Goal: Contribute content: Contribute content

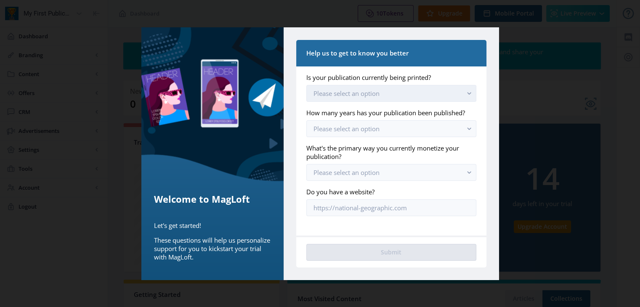
click at [397, 98] on button "Please select an option" at bounding box center [390, 93] width 169 height 17
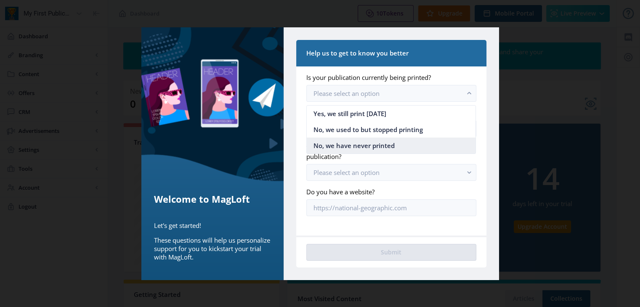
click at [410, 140] on nb-option "No, we have never printed" at bounding box center [391, 146] width 169 height 16
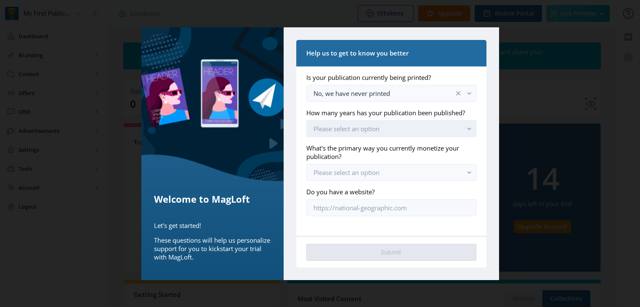
click at [394, 130] on button "Please select an option" at bounding box center [390, 128] width 169 height 17
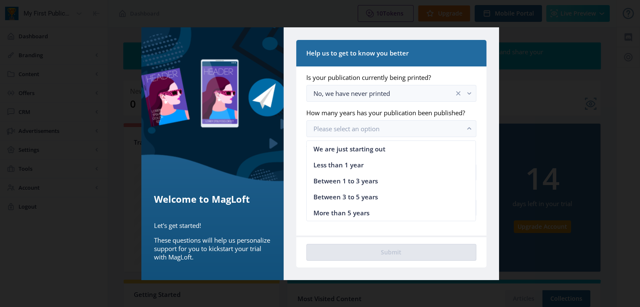
click at [494, 159] on div "Help us to get to know you better Is your publication currently being printed? …" at bounding box center [390, 153] width 215 height 253
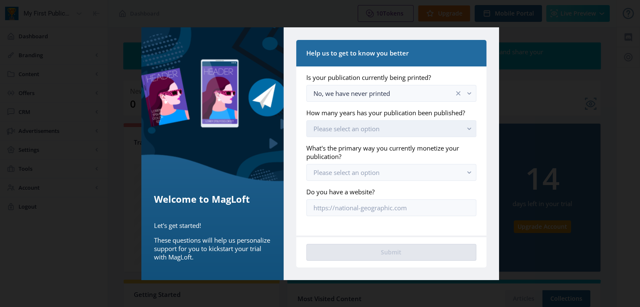
click at [389, 134] on button "Please select an option" at bounding box center [390, 128] width 169 height 17
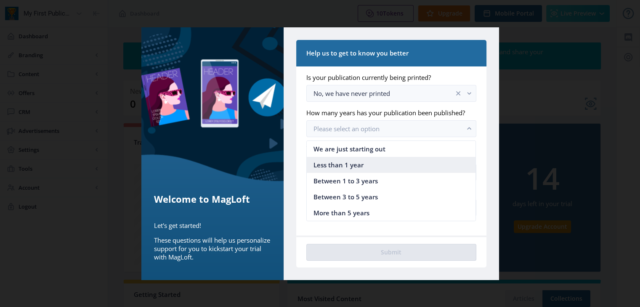
click at [368, 167] on nb-option "Less than 1 year" at bounding box center [391, 165] width 169 height 16
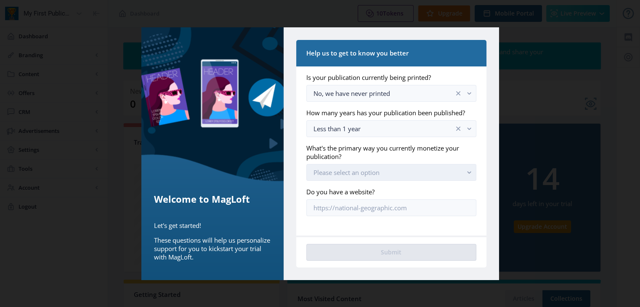
click at [429, 164] on button "Please select an option" at bounding box center [390, 172] width 169 height 17
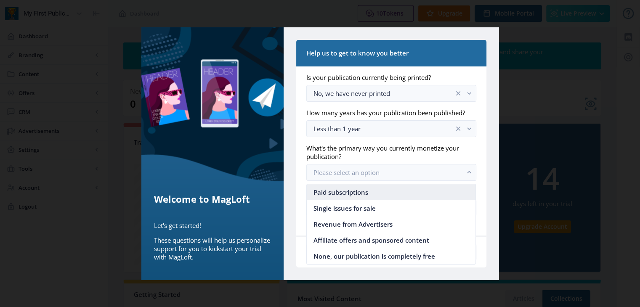
click at [377, 194] on nb-option "Paid subscriptions" at bounding box center [391, 192] width 169 height 16
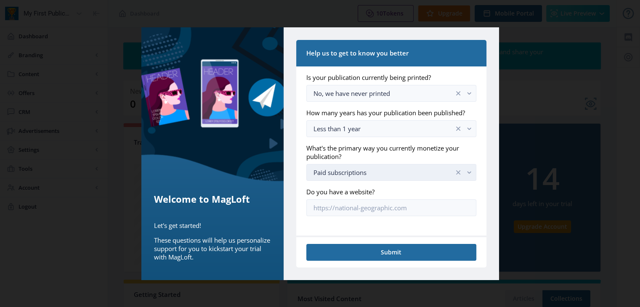
drag, startPoint x: 411, startPoint y: 165, endPoint x: 414, endPoint y: 177, distance: 12.5
click at [412, 165] on button "Paid subscriptions" at bounding box center [390, 172] width 169 height 17
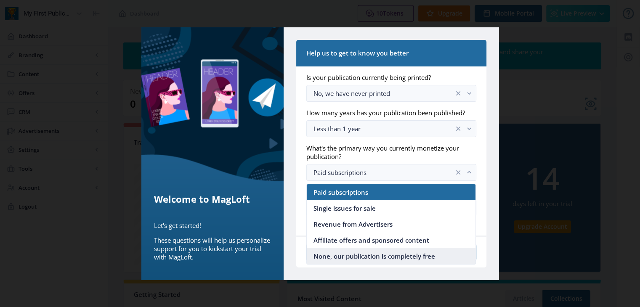
click at [378, 258] on span "None, our publication is completely free" at bounding box center [374, 256] width 122 height 10
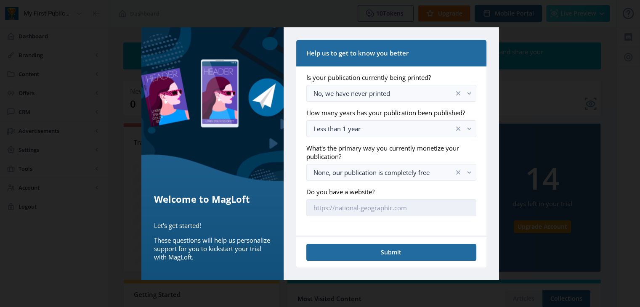
click at [380, 204] on input "Do you have a website?" at bounding box center [390, 207] width 169 height 17
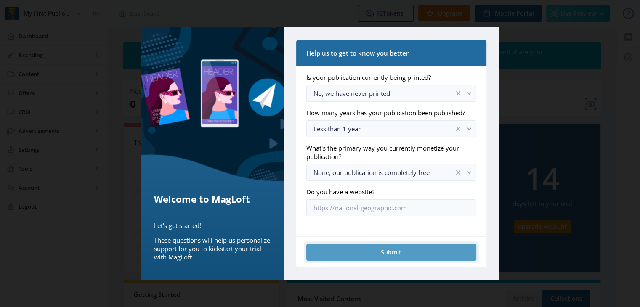
click at [399, 250] on button "Submit" at bounding box center [390, 252] width 169 height 17
click at [397, 256] on button "Submit" at bounding box center [390, 252] width 169 height 17
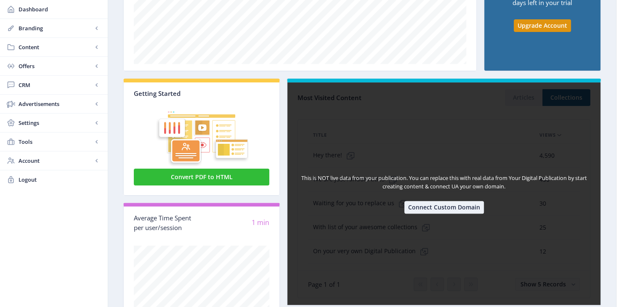
scroll to position [233, 0]
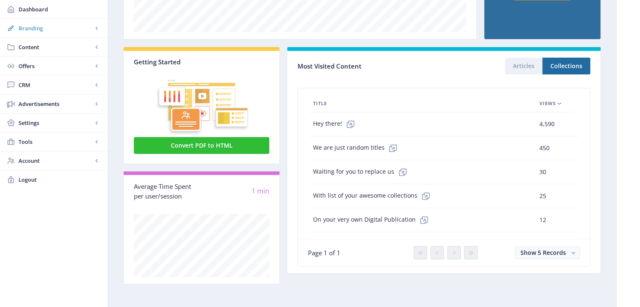
click at [54, 34] on link "Branding" at bounding box center [54, 28] width 108 height 19
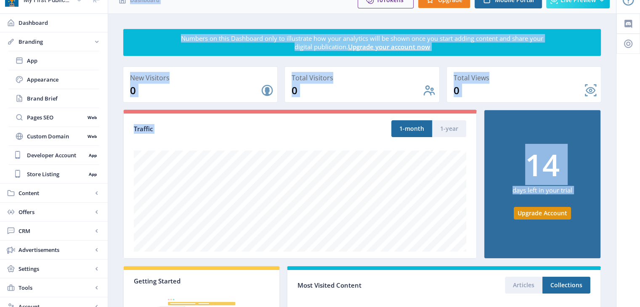
scroll to position [0, 0]
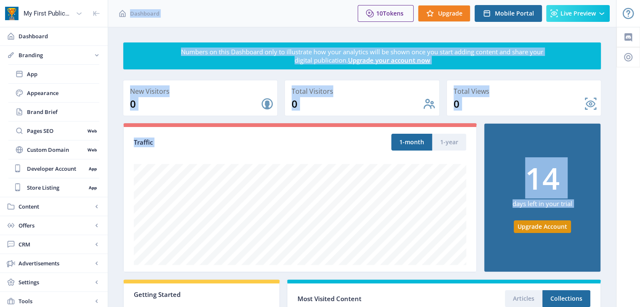
drag, startPoint x: 175, startPoint y: 74, endPoint x: 622, endPoint y: -26, distance: 457.7
click at [622, 0] on html "My First Publication Dashboard Branding App Appearance Brand Brief Pages SEO We…" at bounding box center [320, 153] width 640 height 307
click at [127, 34] on nb-layout-column "Numbers on this Dashboard only to illustrate how your analytics will be shown o…" at bounding box center [362, 284] width 508 height 514
click at [94, 59] on link "Branding" at bounding box center [54, 55] width 108 height 19
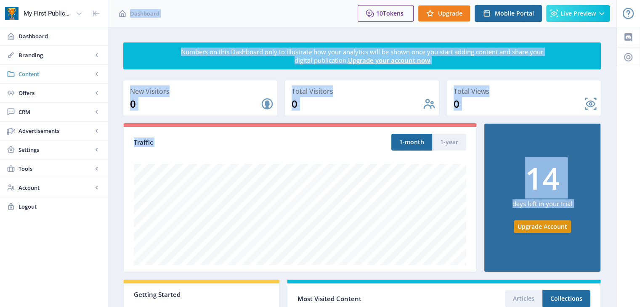
click at [95, 73] on rect at bounding box center [97, 74] width 8 height 8
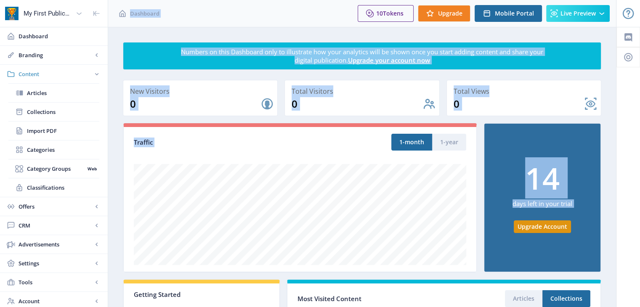
click at [98, 70] on rect at bounding box center [97, 74] width 8 height 8
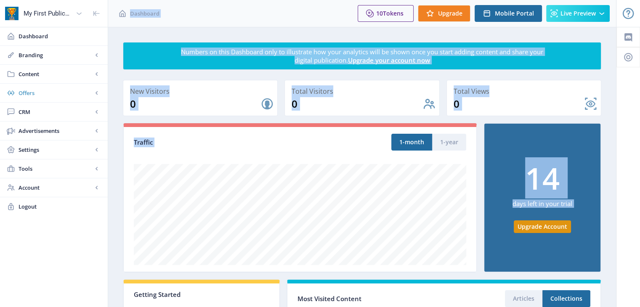
click at [94, 88] on link "Offers" at bounding box center [54, 93] width 108 height 19
click at [98, 114] on rect at bounding box center [97, 112] width 8 height 8
click at [97, 128] on rect at bounding box center [97, 131] width 8 height 8
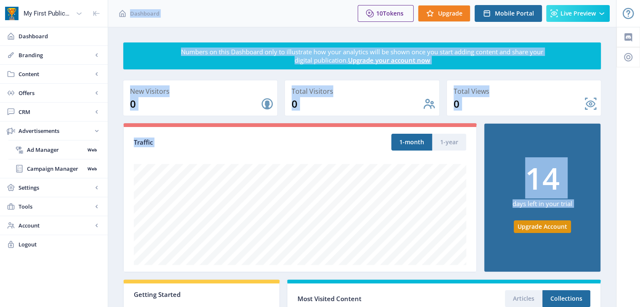
click at [97, 128] on rect at bounding box center [97, 131] width 8 height 8
click at [96, 146] on rect at bounding box center [97, 150] width 8 height 8
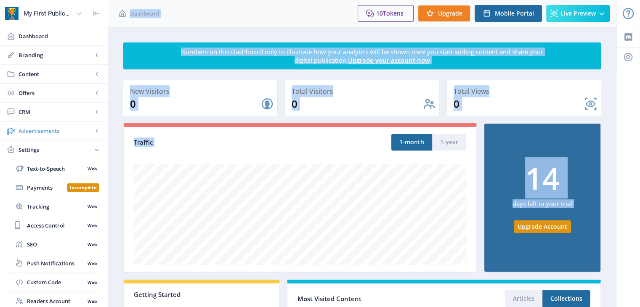
click at [96, 138] on link "Advertisements" at bounding box center [54, 131] width 108 height 19
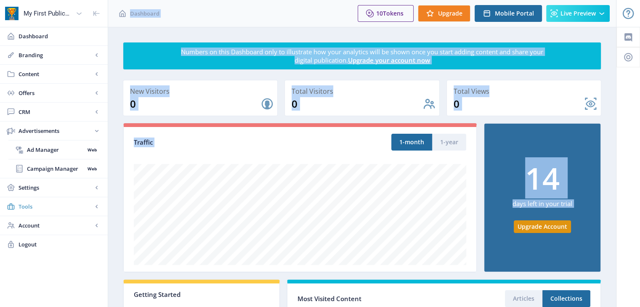
click at [100, 199] on link "Tools" at bounding box center [54, 206] width 108 height 19
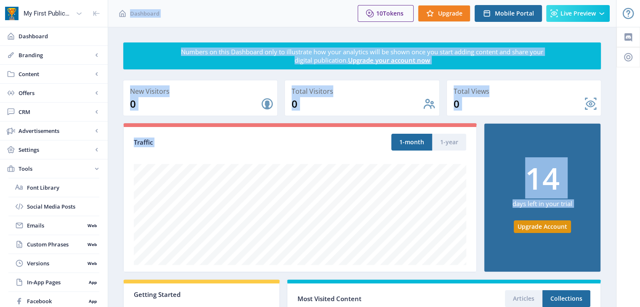
click at [199, 16] on app-breadcrumbs "Dashboard" at bounding box center [169, 13] width 122 height 27
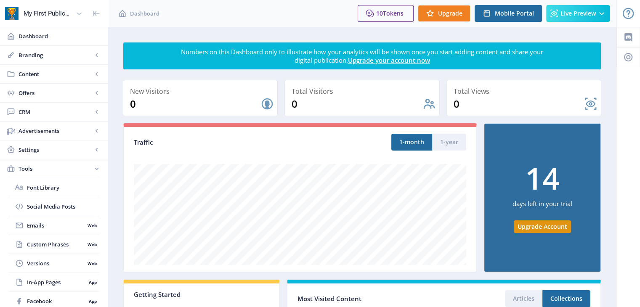
click at [199, 16] on app-breadcrumbs "Dashboard" at bounding box center [169, 13] width 122 height 27
click at [22, 39] on span "Dashboard" at bounding box center [60, 36] width 82 height 8
click at [37, 36] on span "Dashboard" at bounding box center [60, 36] width 82 height 8
click at [34, 56] on span "Branding" at bounding box center [56, 55] width 74 height 8
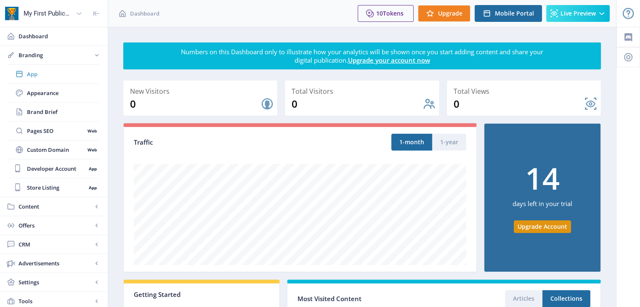
click at [46, 75] on span "App" at bounding box center [63, 74] width 72 height 8
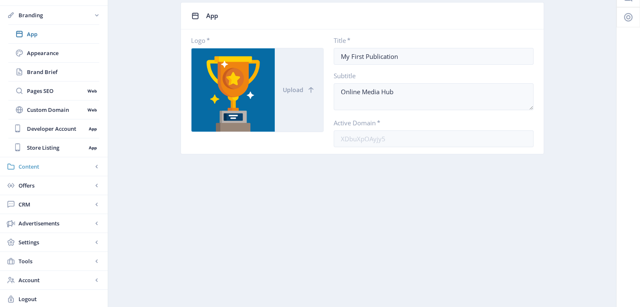
click at [69, 162] on span "Content" at bounding box center [56, 166] width 74 height 8
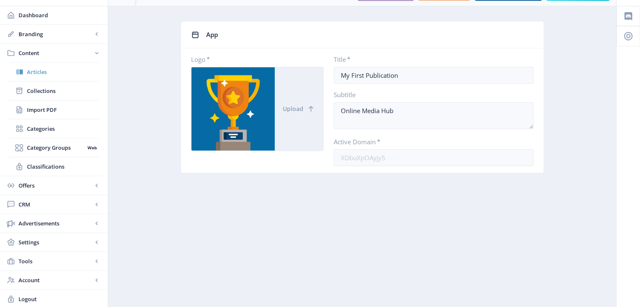
click at [73, 71] on span "Articles" at bounding box center [63, 72] width 72 height 8
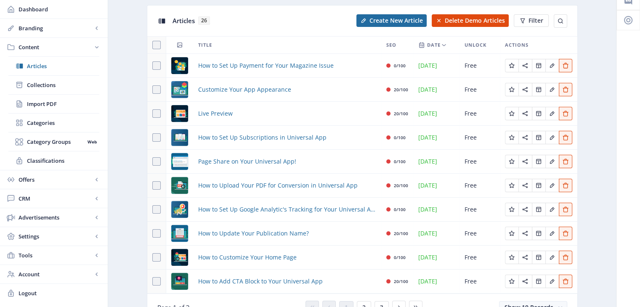
scroll to position [79, 0]
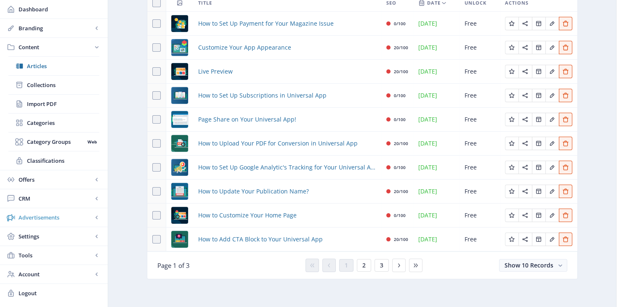
click at [91, 211] on link "Advertisements" at bounding box center [54, 217] width 108 height 19
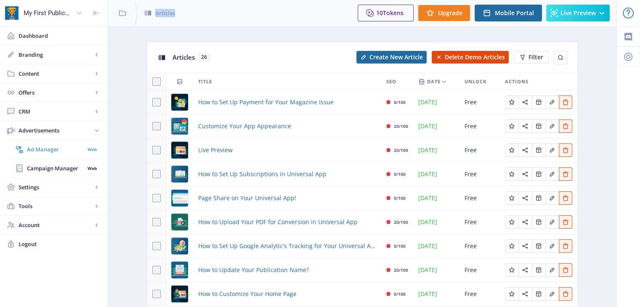
scroll to position [0, 0]
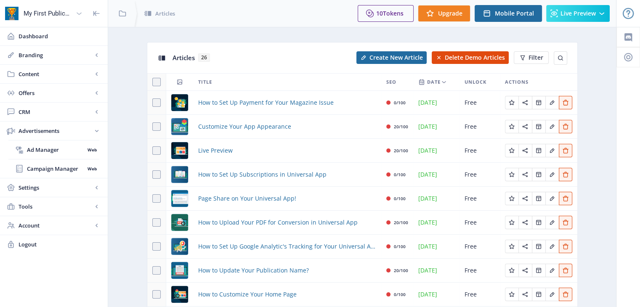
click at [79, 12] on icon at bounding box center [79, 13] width 8 height 8
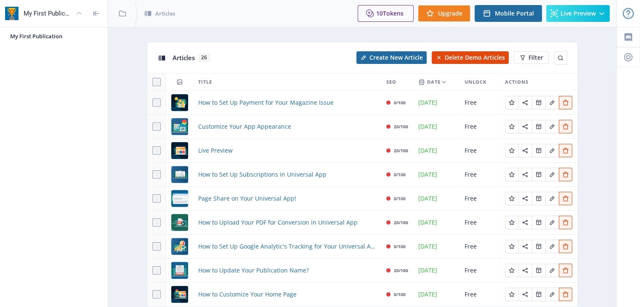
click at [77, 13] on icon at bounding box center [79, 13] width 5 height 3
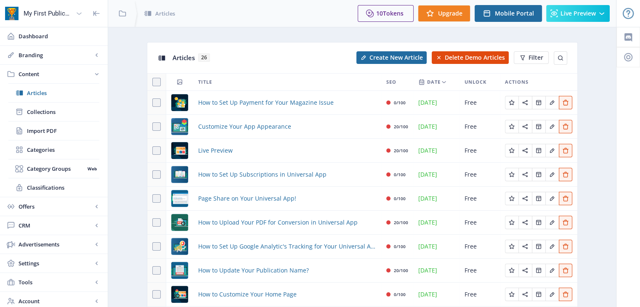
click at [95, 13] on icon at bounding box center [96, 13] width 5 height 5
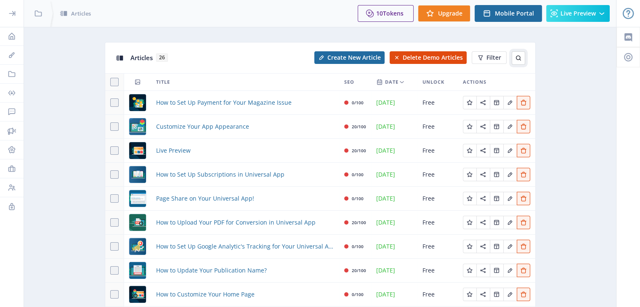
click at [515, 58] on icon at bounding box center [518, 58] width 7 height 7
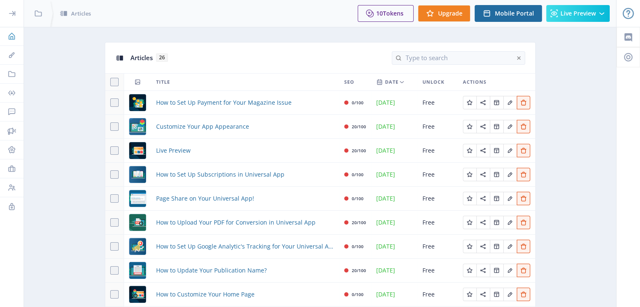
click at [17, 34] on link "Dashboard" at bounding box center [12, 36] width 24 height 19
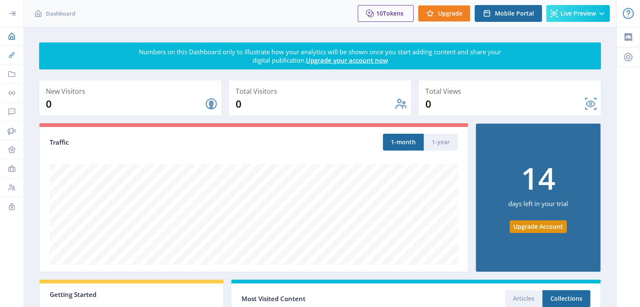
click at [13, 58] on icon at bounding box center [12, 55] width 8 height 8
click at [14, 58] on icon at bounding box center [12, 55] width 8 height 8
click at [15, 19] on div at bounding box center [12, 13] width 24 height 27
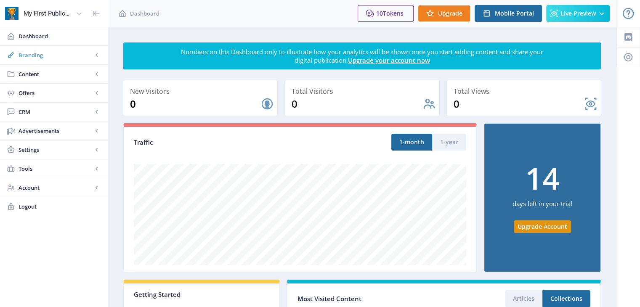
click at [31, 56] on span "Branding" at bounding box center [56, 55] width 74 height 8
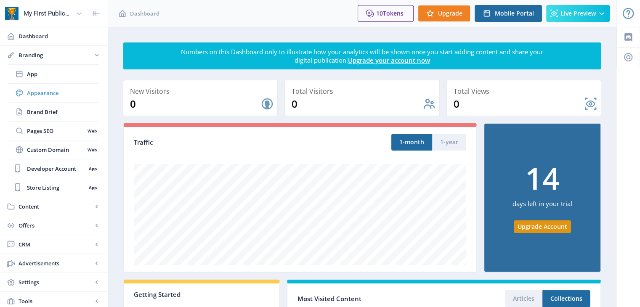
click at [70, 90] on span "Appearance" at bounding box center [63, 93] width 72 height 8
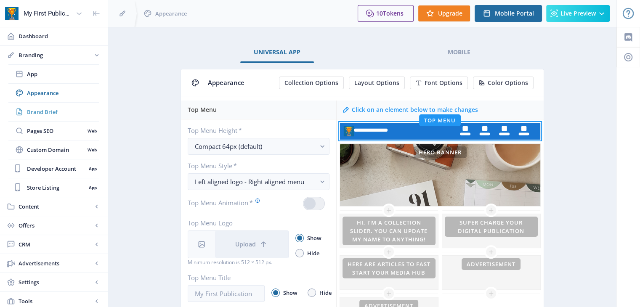
scroll to position [42, 0]
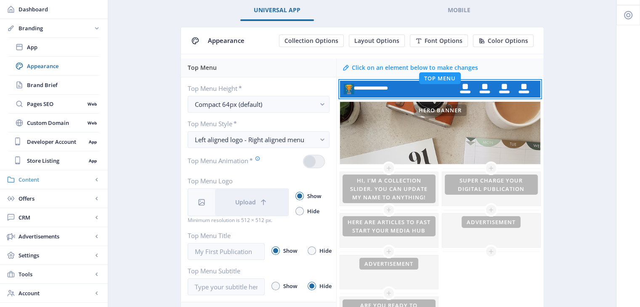
click at [89, 180] on span "Content" at bounding box center [56, 179] width 74 height 8
click at [62, 62] on span "Articles" at bounding box center [63, 66] width 72 height 8
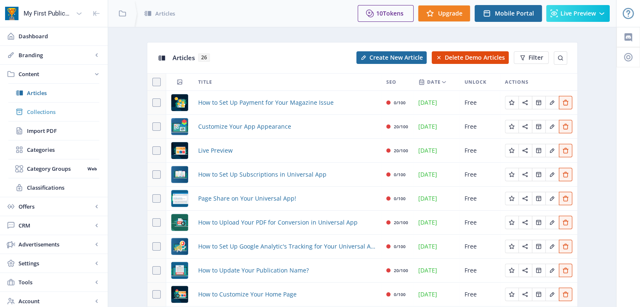
click at [72, 115] on span "Collections" at bounding box center [63, 112] width 72 height 8
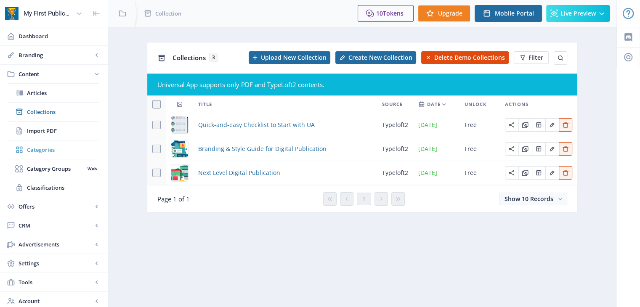
scroll to position [21, 0]
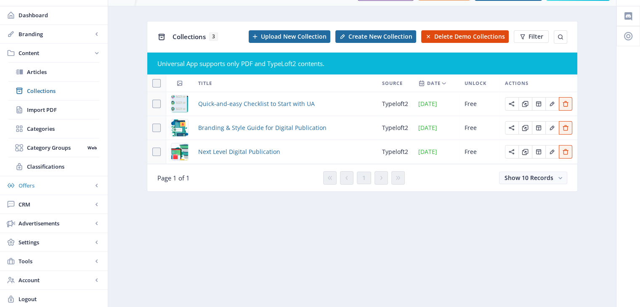
click at [82, 187] on span "Offers" at bounding box center [56, 185] width 74 height 8
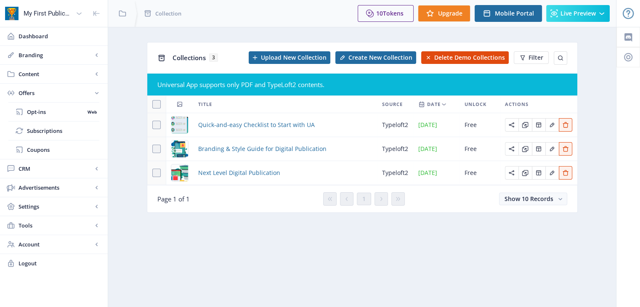
scroll to position [0, 0]
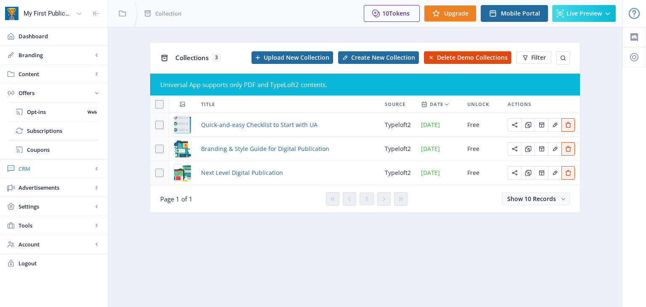
click at [77, 163] on link "CRM" at bounding box center [54, 168] width 108 height 19
click at [81, 187] on span "Advertisements" at bounding box center [56, 187] width 74 height 8
click at [81, 186] on span "Settings" at bounding box center [56, 187] width 74 height 8
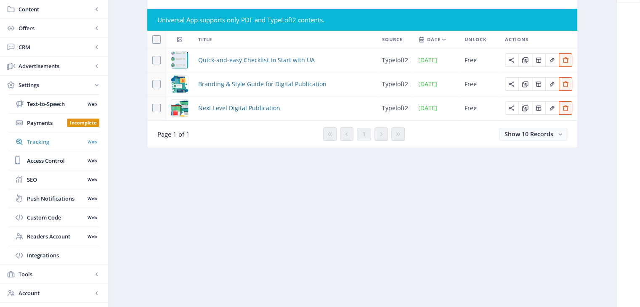
scroll to position [77, 0]
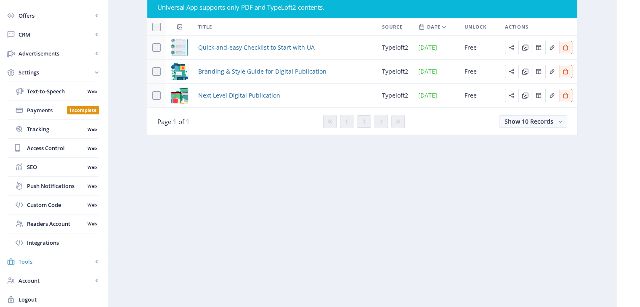
click at [92, 257] on span "Tools" at bounding box center [56, 261] width 74 height 8
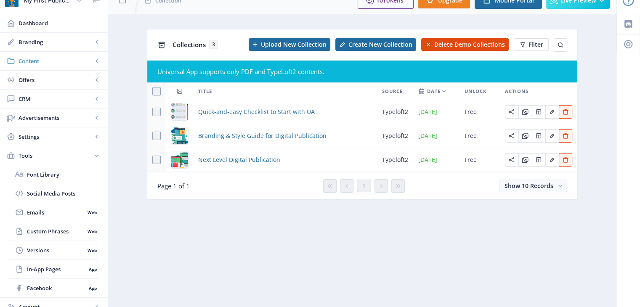
scroll to position [0, 0]
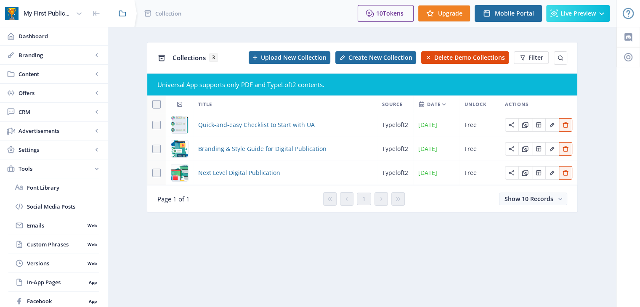
click at [130, 15] on div at bounding box center [120, 13] width 25 height 27
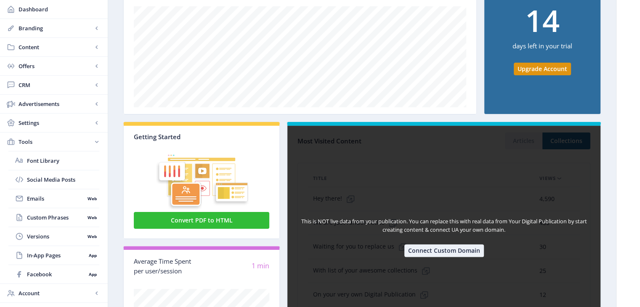
scroll to position [233, 0]
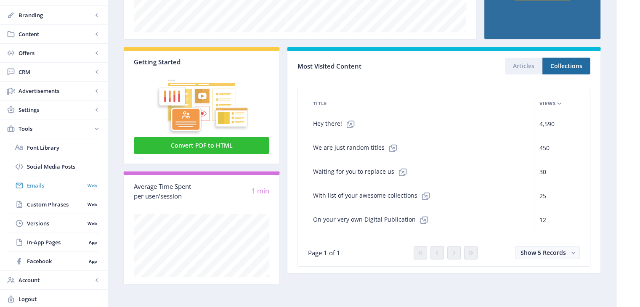
click at [64, 183] on span "Emails" at bounding box center [56, 185] width 58 height 8
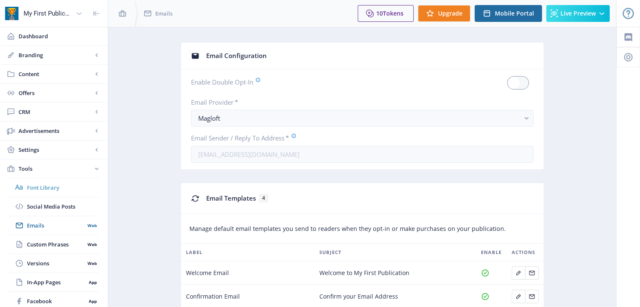
scroll to position [104, 0]
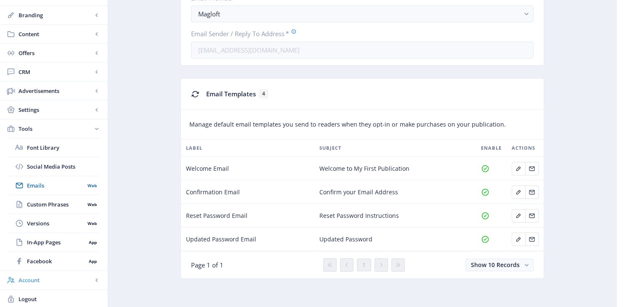
click at [82, 281] on span "Account" at bounding box center [56, 280] width 74 height 8
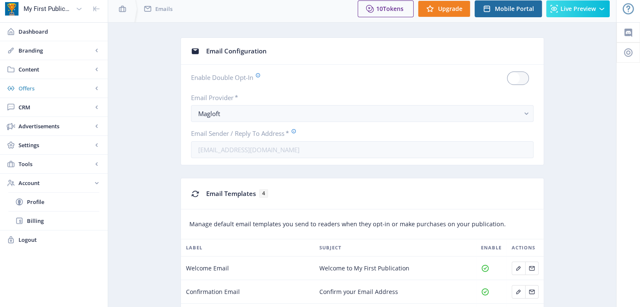
scroll to position [0, 0]
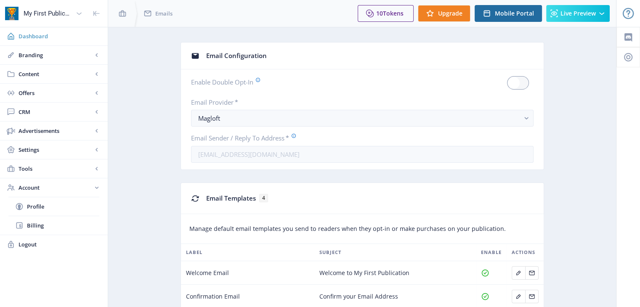
click at [30, 37] on span "Dashboard" at bounding box center [60, 36] width 82 height 8
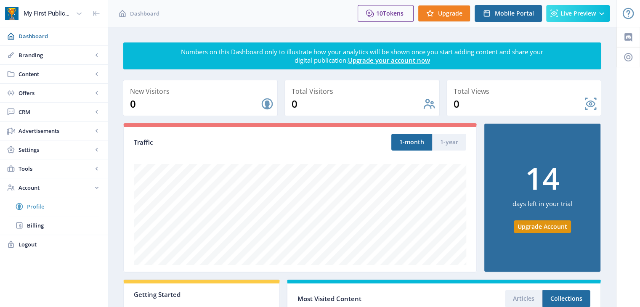
click at [54, 199] on link "Profile" at bounding box center [53, 206] width 91 height 19
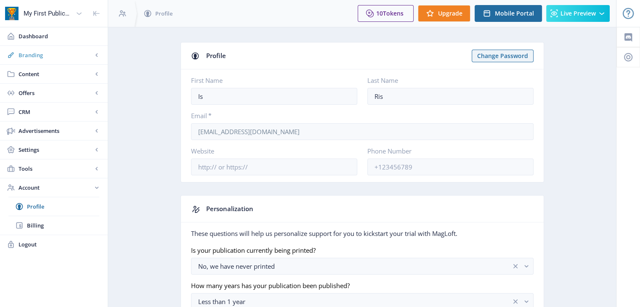
click at [49, 57] on span "Branding" at bounding box center [56, 55] width 74 height 8
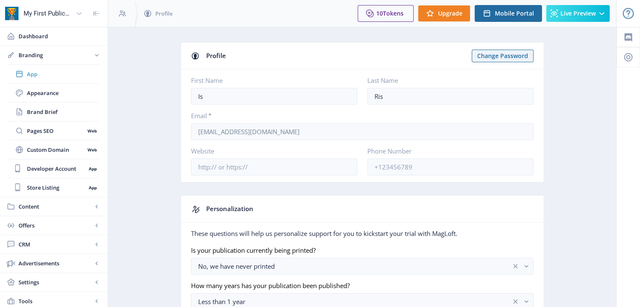
click at [59, 68] on link "App" at bounding box center [53, 74] width 91 height 19
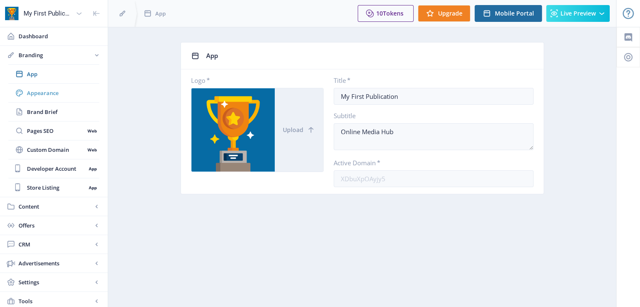
click at [64, 86] on link "Appearance" at bounding box center [53, 93] width 91 height 19
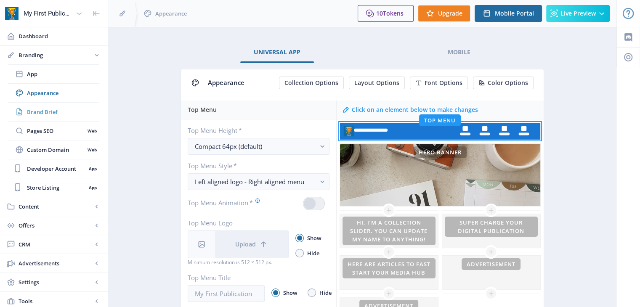
click at [52, 106] on link "Brand Brief" at bounding box center [53, 112] width 91 height 19
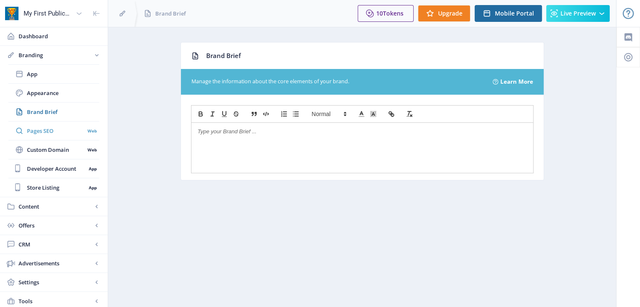
click at [51, 124] on link "Pages SEO Web" at bounding box center [53, 131] width 91 height 19
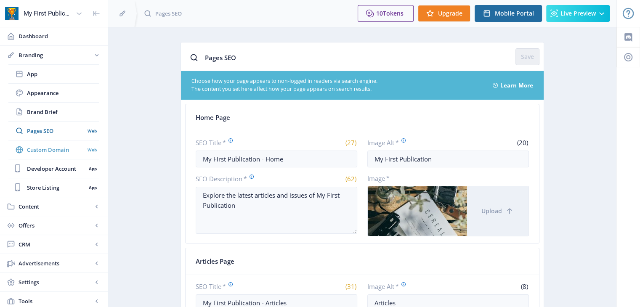
click at [47, 143] on link "Custom Domain Web" at bounding box center [53, 149] width 91 height 19
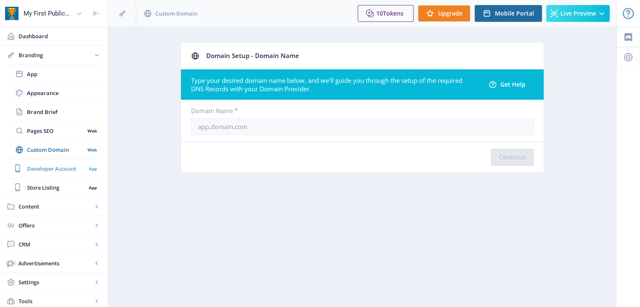
click at [47, 166] on span "Developer Account" at bounding box center [56, 168] width 59 height 8
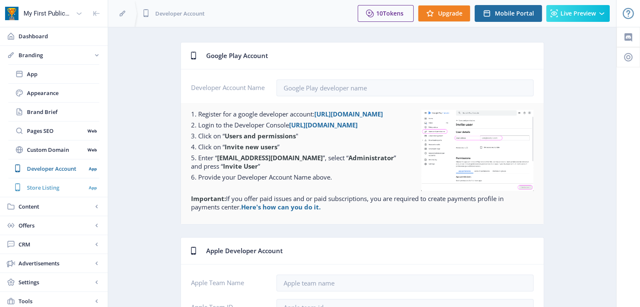
click at [49, 184] on span "Store Listing" at bounding box center [56, 187] width 59 height 8
click at [51, 202] on span "Content" at bounding box center [56, 206] width 74 height 8
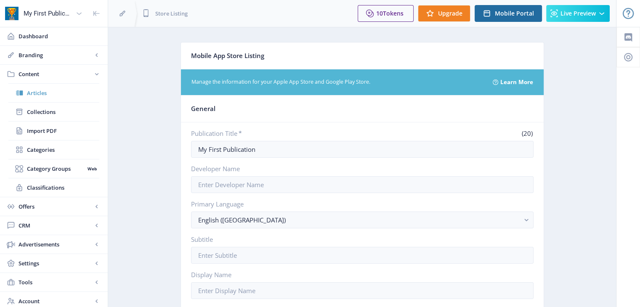
click at [67, 95] on span "Articles" at bounding box center [63, 93] width 72 height 8
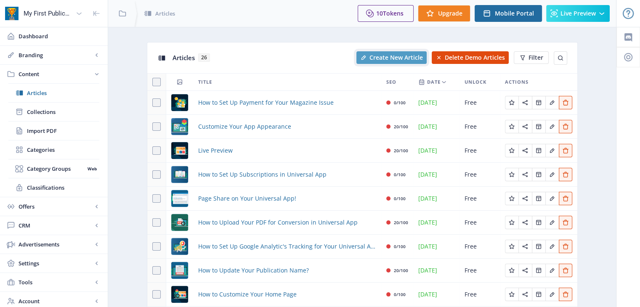
click at [410, 61] on span "Create New Article" at bounding box center [395, 57] width 53 height 7
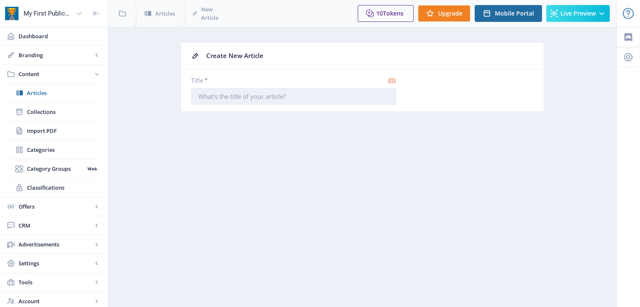
click at [265, 99] on input "Title *" at bounding box center [293, 96] width 205 height 17
click at [41, 101] on link "Articles" at bounding box center [53, 93] width 91 height 19
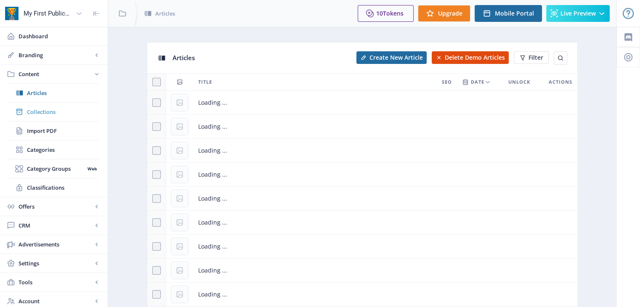
click at [48, 108] on span "Collections" at bounding box center [63, 112] width 72 height 8
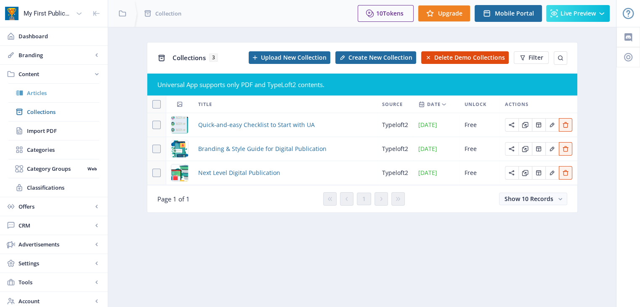
click at [46, 85] on link "Articles" at bounding box center [53, 93] width 91 height 19
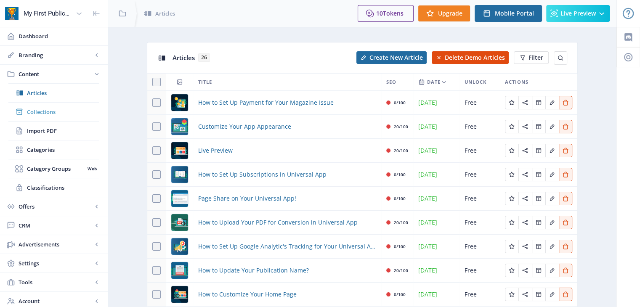
click at [59, 119] on link "Collections" at bounding box center [53, 112] width 91 height 19
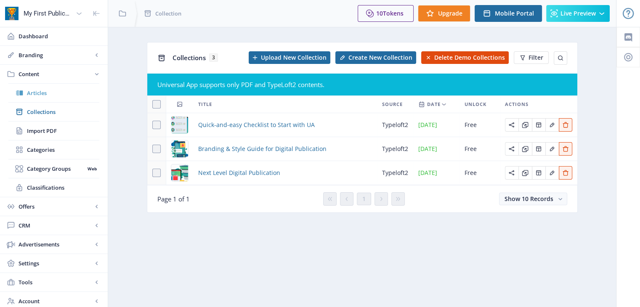
click at [54, 89] on span "Articles" at bounding box center [63, 93] width 72 height 8
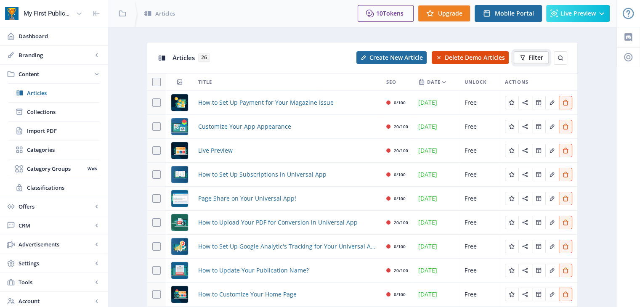
click at [543, 59] on button "Filter" at bounding box center [531, 57] width 35 height 13
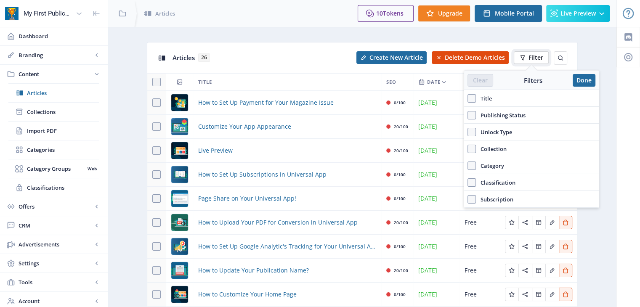
click at [542, 59] on span "Filter" at bounding box center [535, 57] width 15 height 7
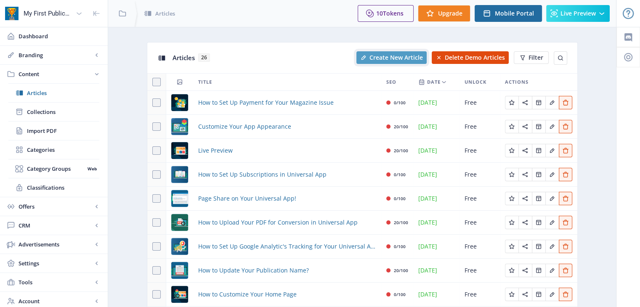
click at [401, 56] on span "Create New Article" at bounding box center [395, 57] width 53 height 7
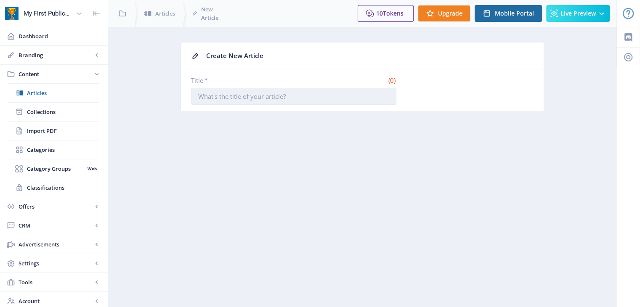
click at [329, 90] on input "Title *" at bounding box center [293, 96] width 205 height 17
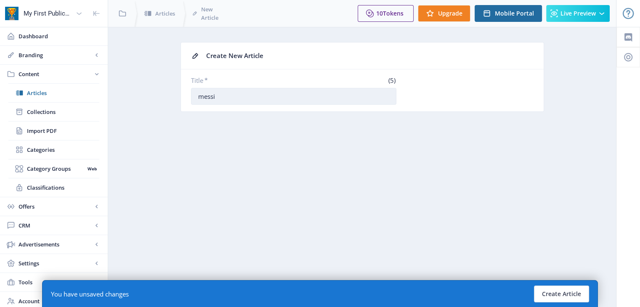
type input "messi"
click at [454, 83] on div "Title * (5) [PERSON_NAME]" at bounding box center [362, 90] width 342 height 29
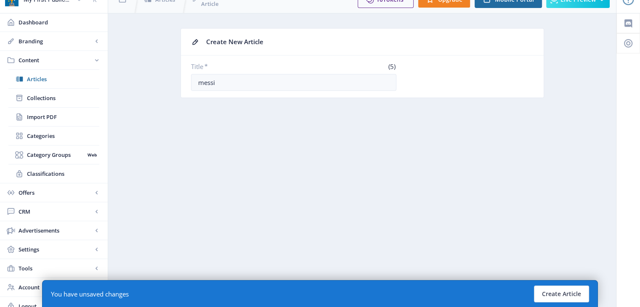
scroll to position [21, 0]
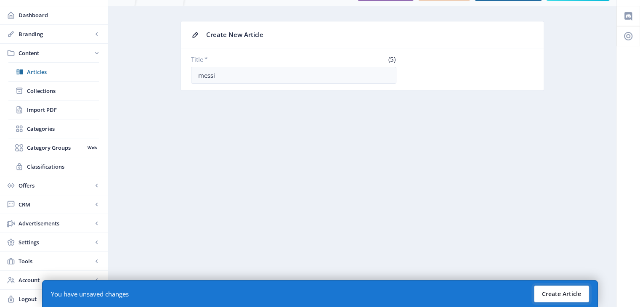
click at [561, 297] on button "Create Article" at bounding box center [561, 294] width 55 height 17
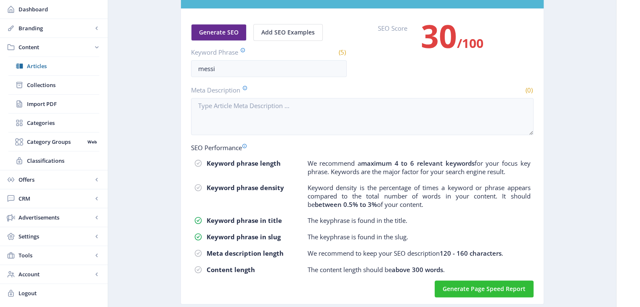
scroll to position [515, 0]
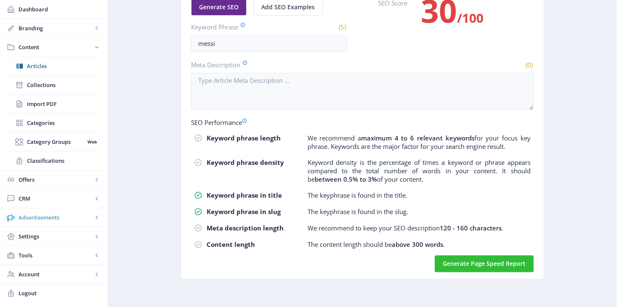
click at [47, 210] on link "Advertisements" at bounding box center [54, 217] width 108 height 19
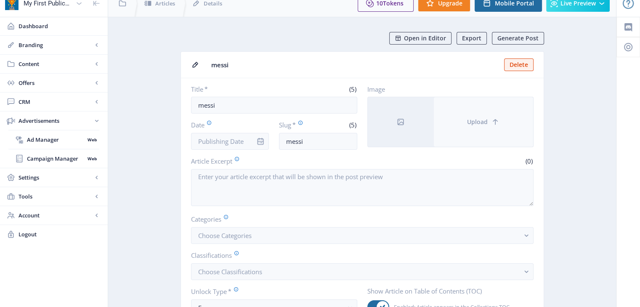
scroll to position [0, 0]
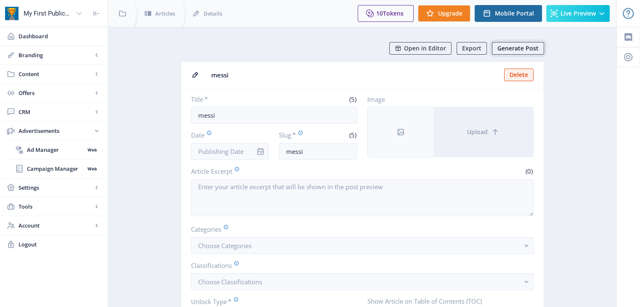
click at [510, 50] on span "Generate Post" at bounding box center [517, 48] width 41 height 7
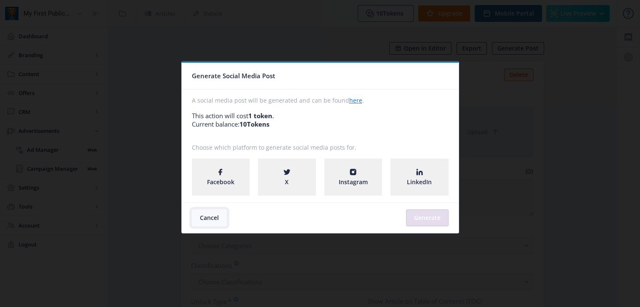
click at [218, 220] on button "Cancel" at bounding box center [209, 217] width 35 height 17
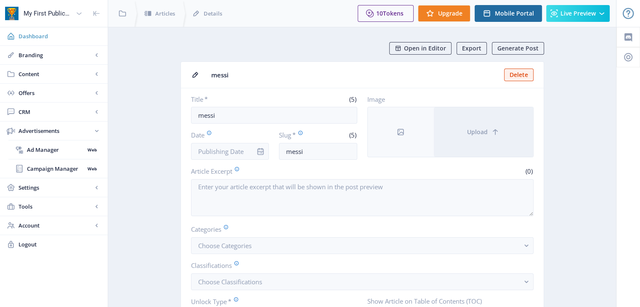
click at [47, 35] on span "Dashboard" at bounding box center [60, 36] width 82 height 8
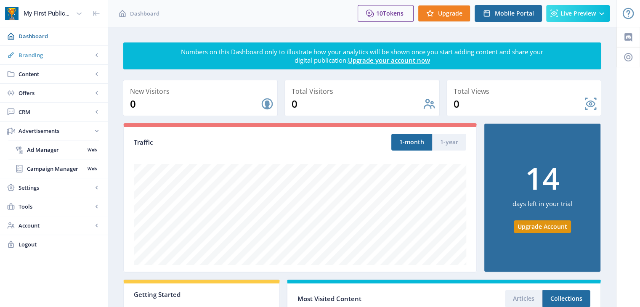
click at [66, 55] on span "Branding" at bounding box center [56, 55] width 74 height 8
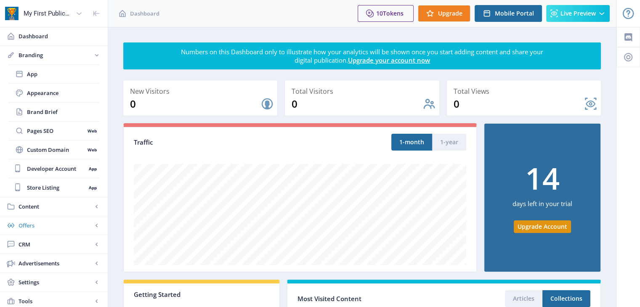
click at [55, 226] on span "Offers" at bounding box center [56, 225] width 74 height 8
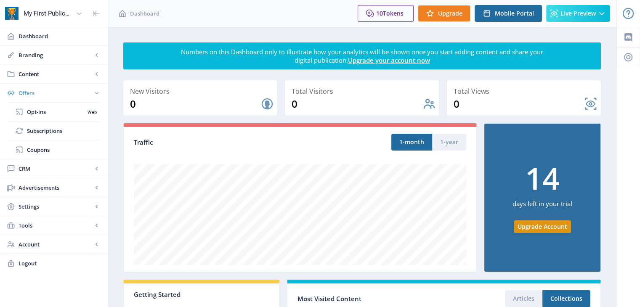
click at [82, 85] on link "Offers" at bounding box center [54, 93] width 108 height 19
